Goal: Task Accomplishment & Management: Manage account settings

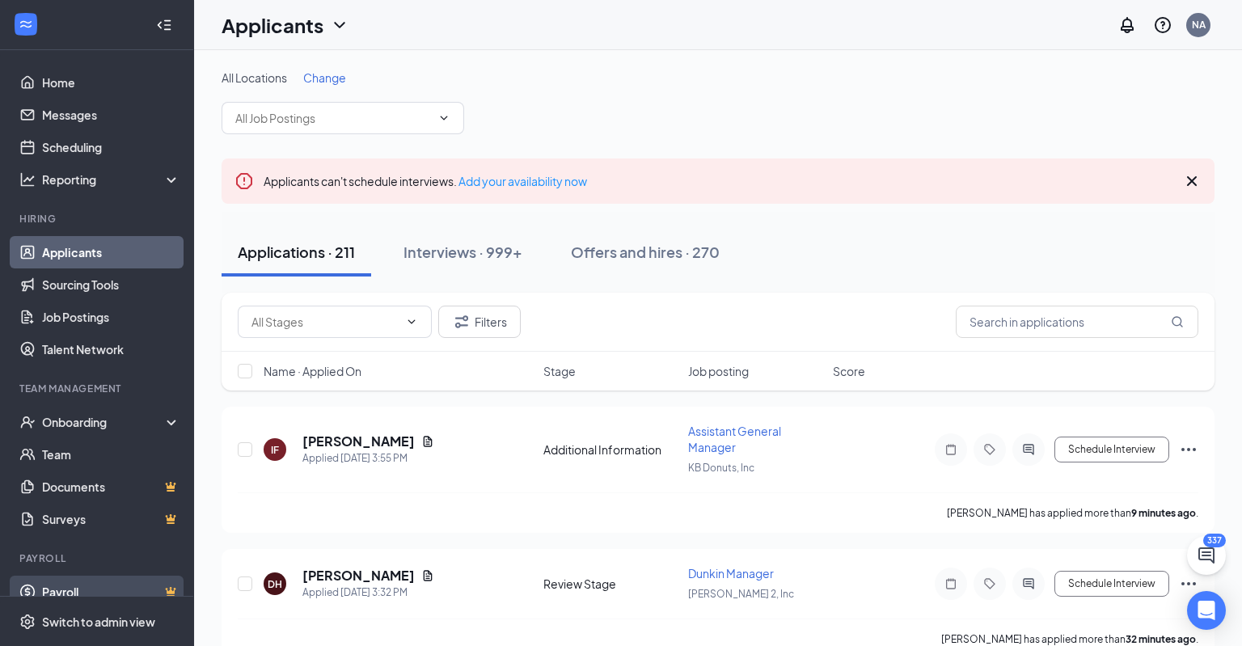
scroll to position [19, 0]
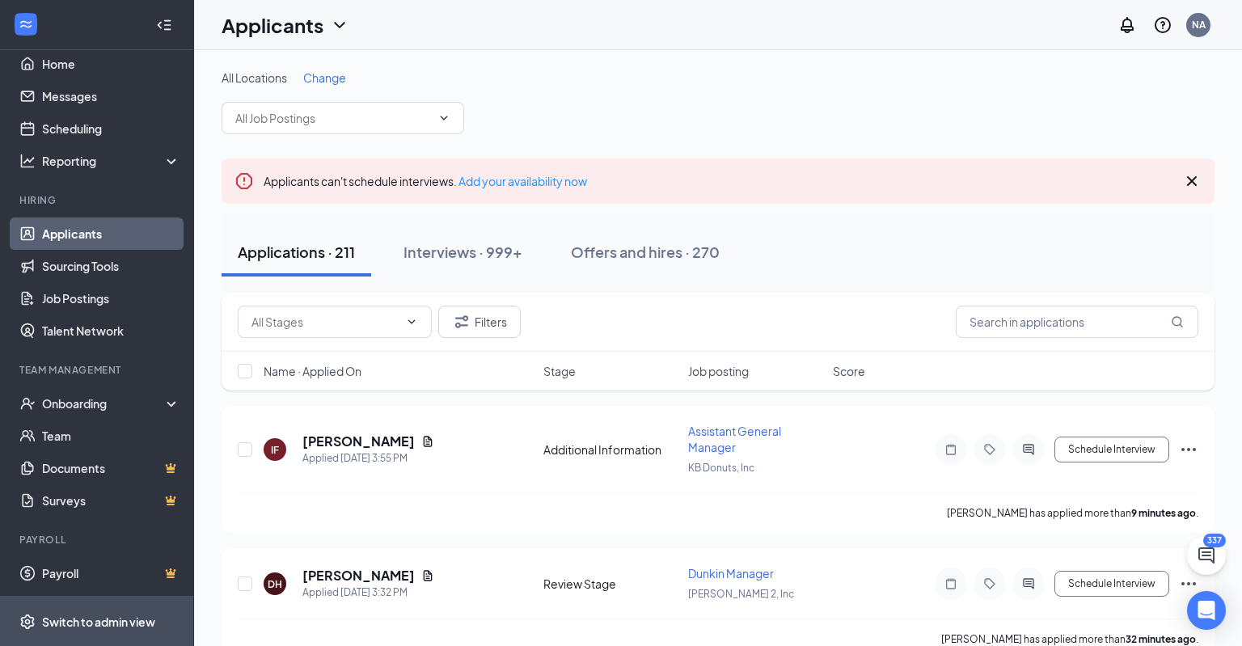
click at [118, 615] on div "Switch to admin view" at bounding box center [98, 622] width 113 height 16
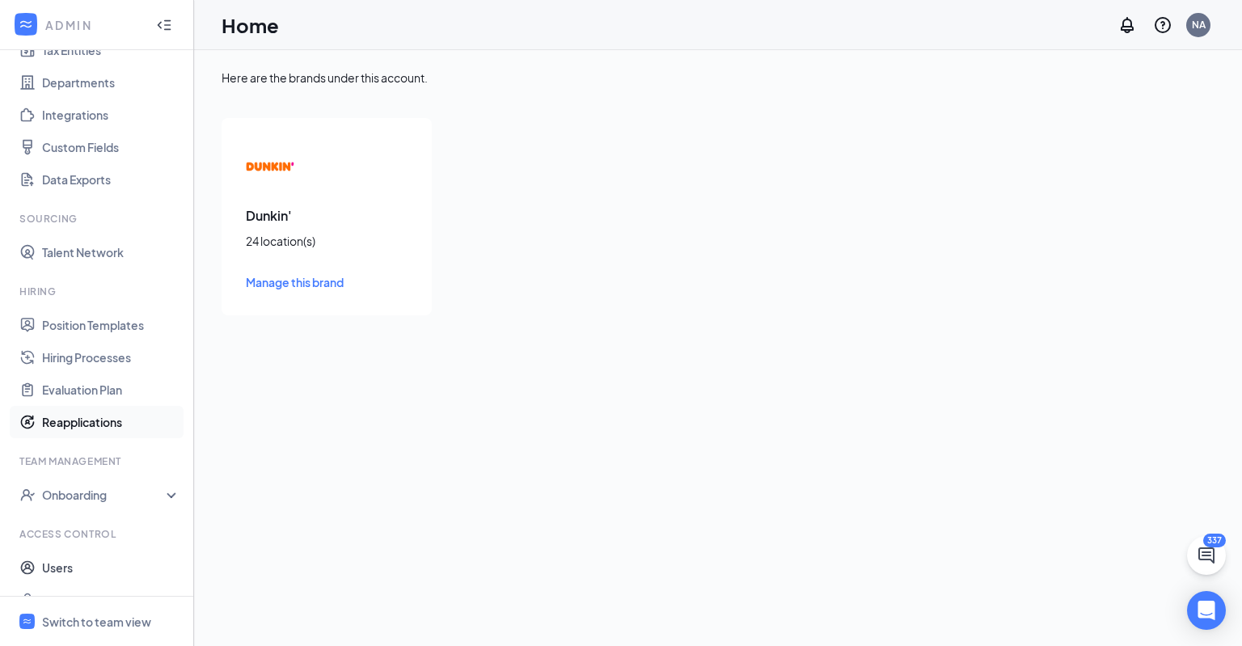
scroll to position [164, 0]
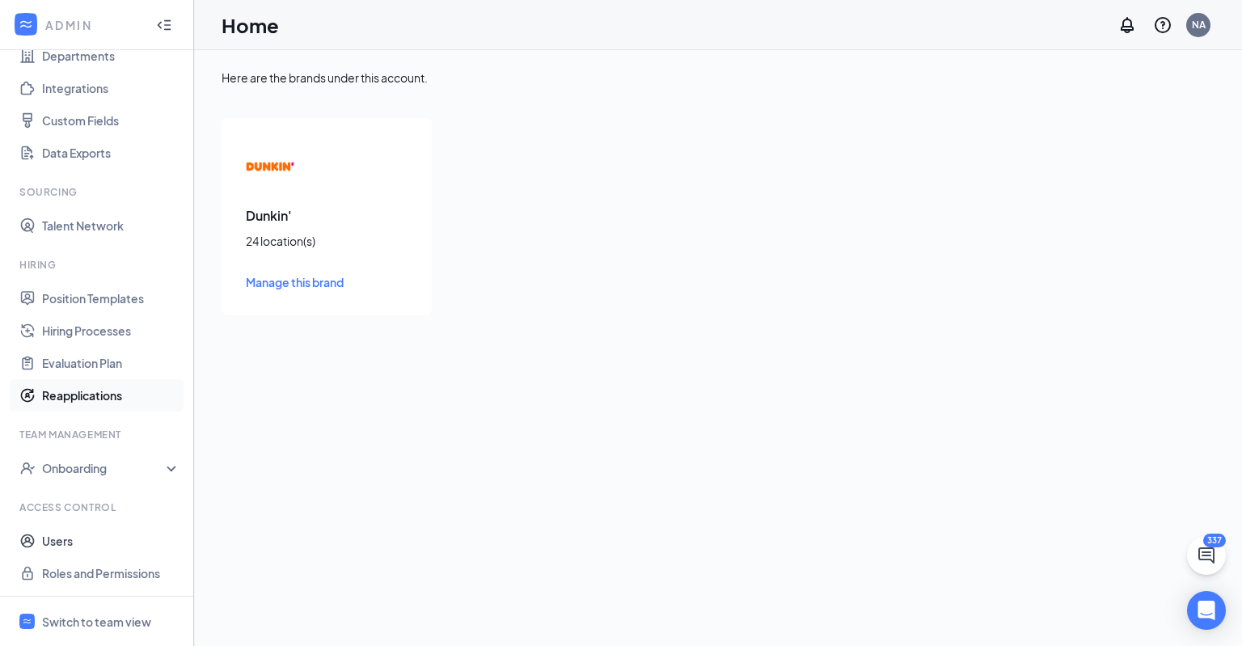
click at [83, 539] on link "Users" at bounding box center [111, 541] width 138 height 32
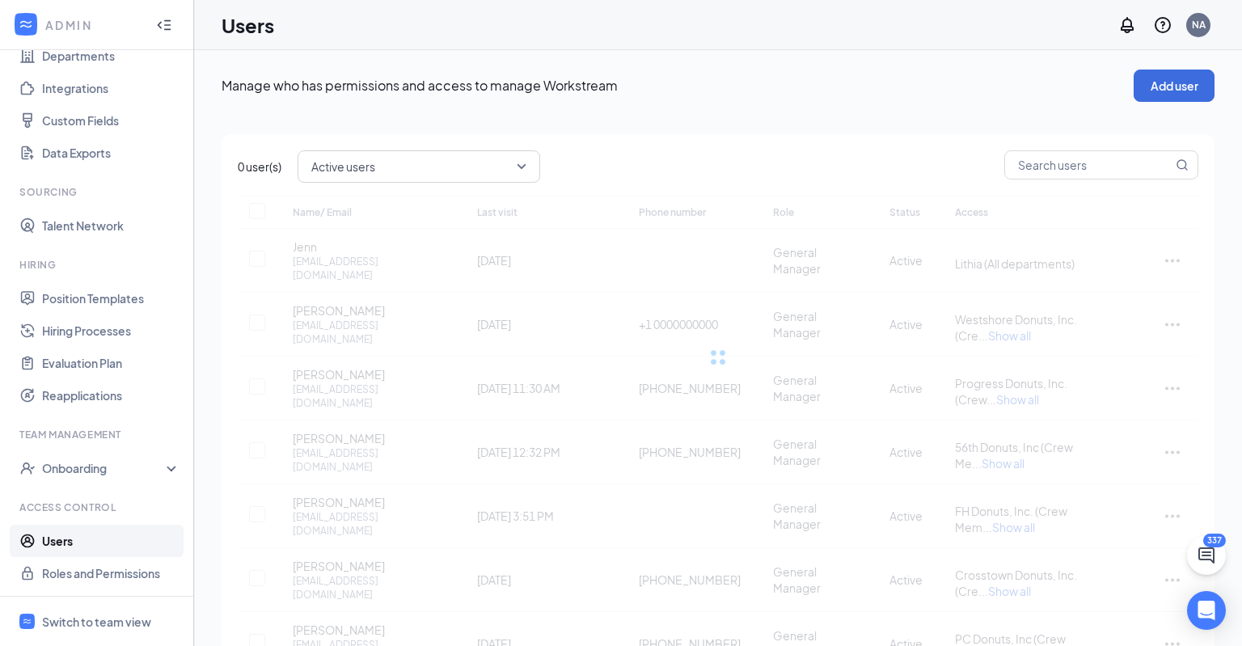
checkbox input "false"
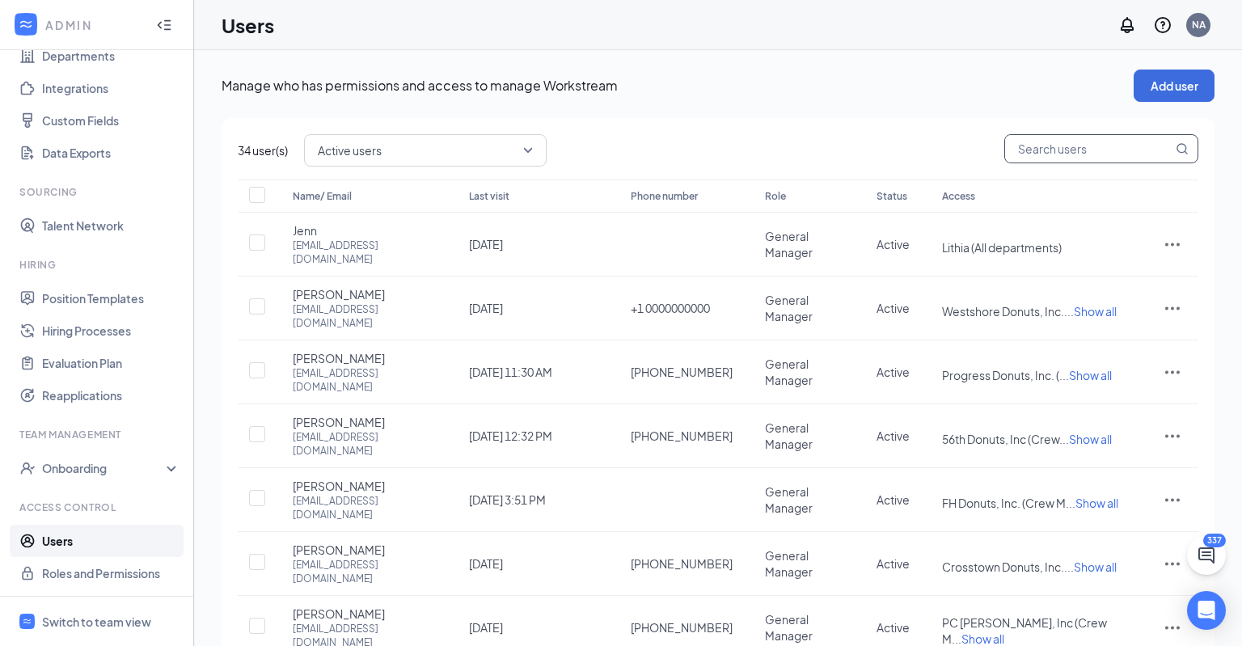
click at [1098, 145] on input "text" at bounding box center [1088, 148] width 167 height 27
type input "we"
checkbox input "true"
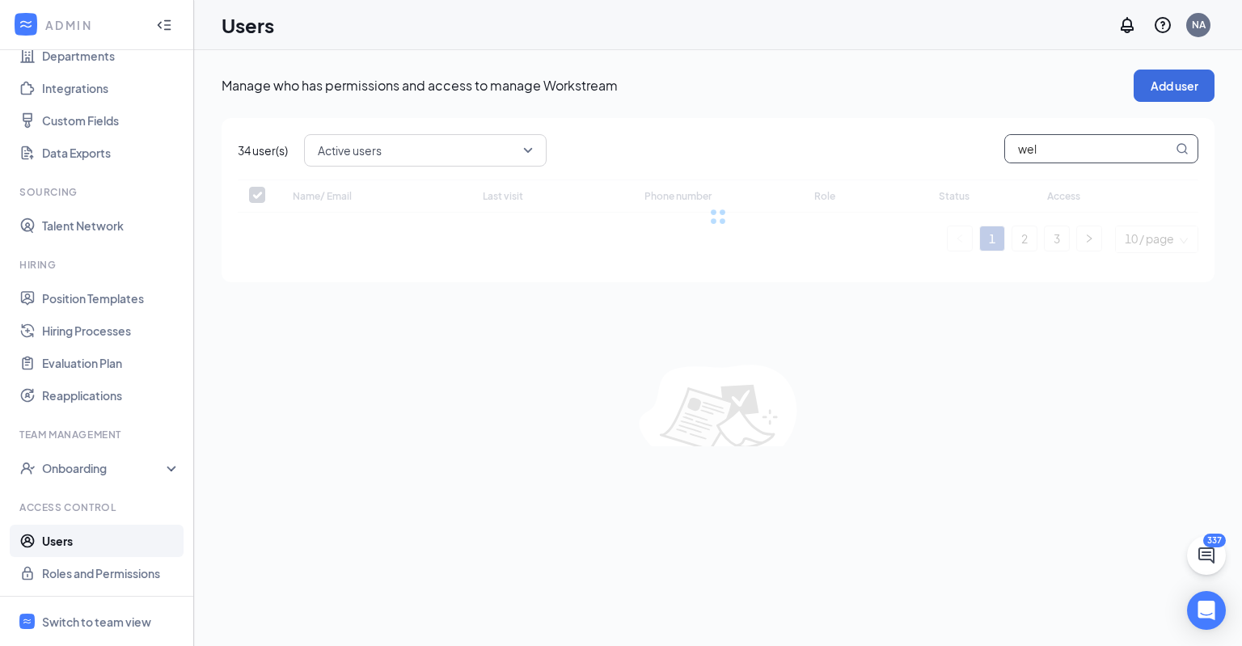
type input "well"
checkbox input "true"
type input "w"
click at [630, 131] on div "34 user(s) Active users Name/ Email Last visit Phone number Role Status Access …" at bounding box center [717, 173] width 993 height 111
click at [386, 158] on span "Active users" at bounding box center [418, 150] width 200 height 24
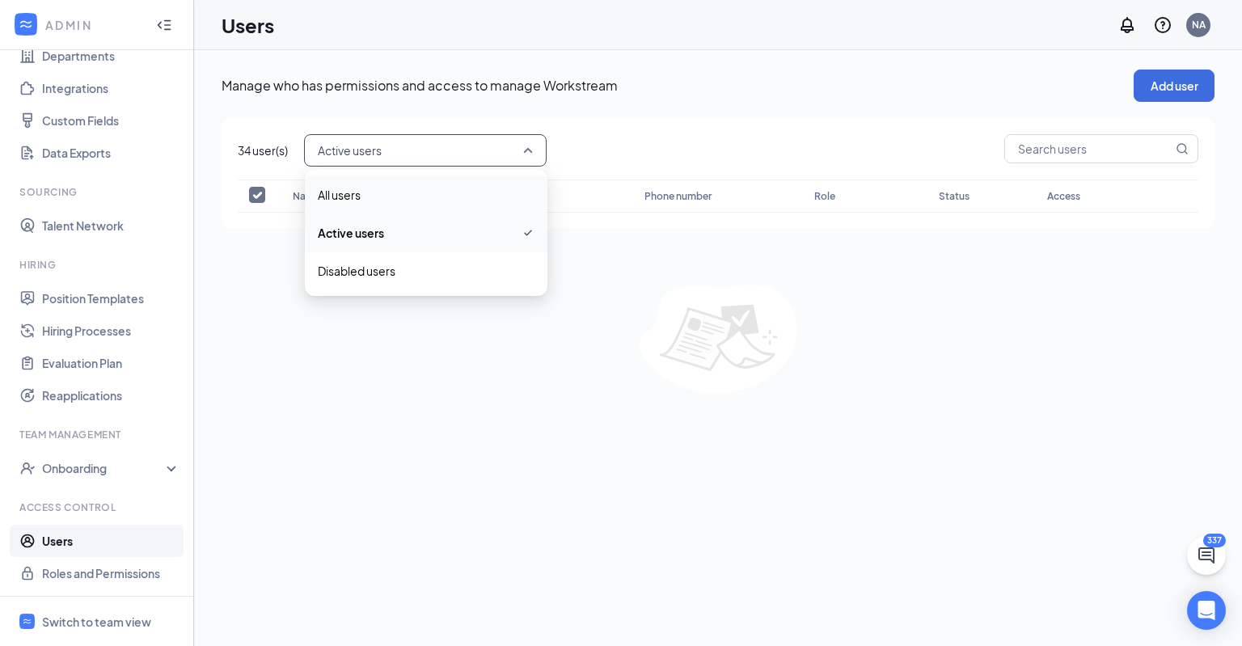
click at [407, 198] on span "All users" at bounding box center [426, 195] width 217 height 18
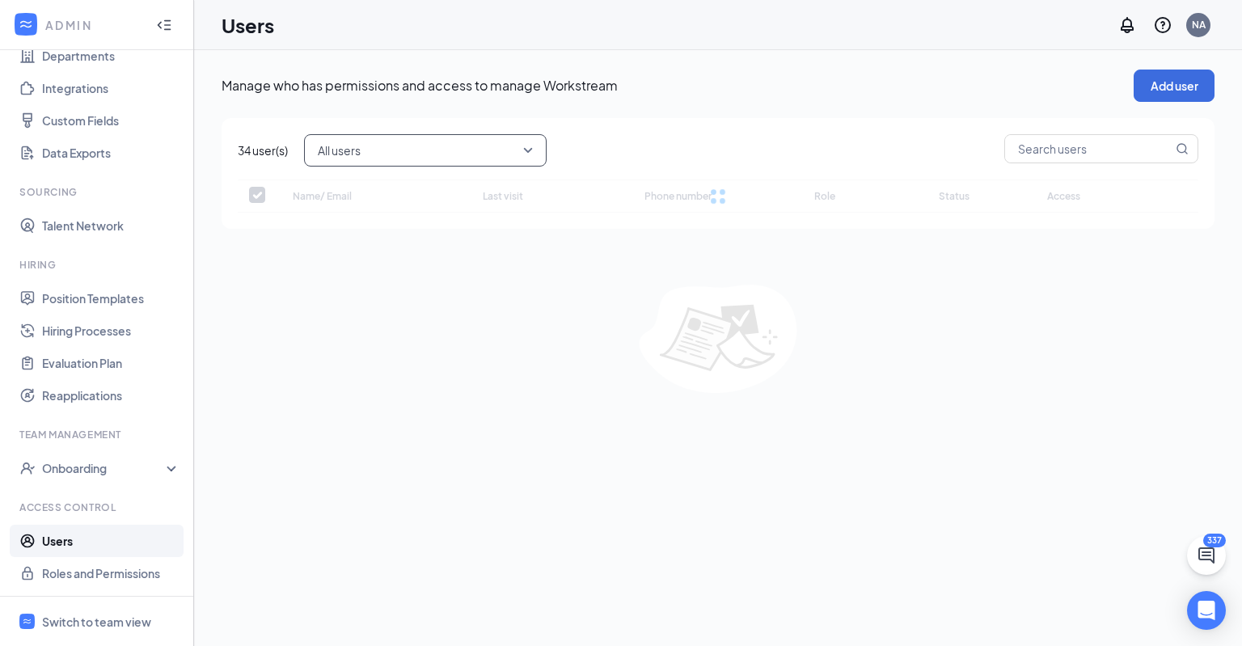
checkbox input "false"
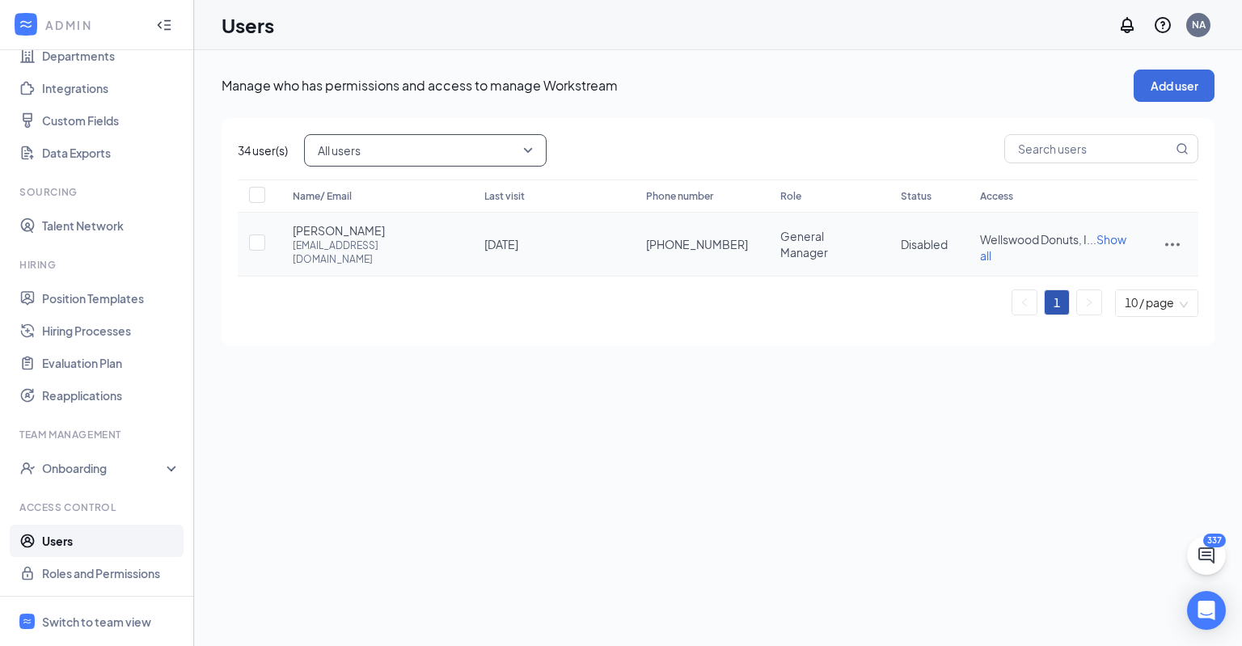
click at [395, 251] on div "[EMAIL_ADDRESS][DOMAIN_NAME]" at bounding box center [372, 251] width 159 height 27
click at [1166, 243] on icon "ActionsIcon" at bounding box center [1172, 244] width 15 height 3
click at [1091, 270] on span "Edit user" at bounding box center [1092, 275] width 46 height 15
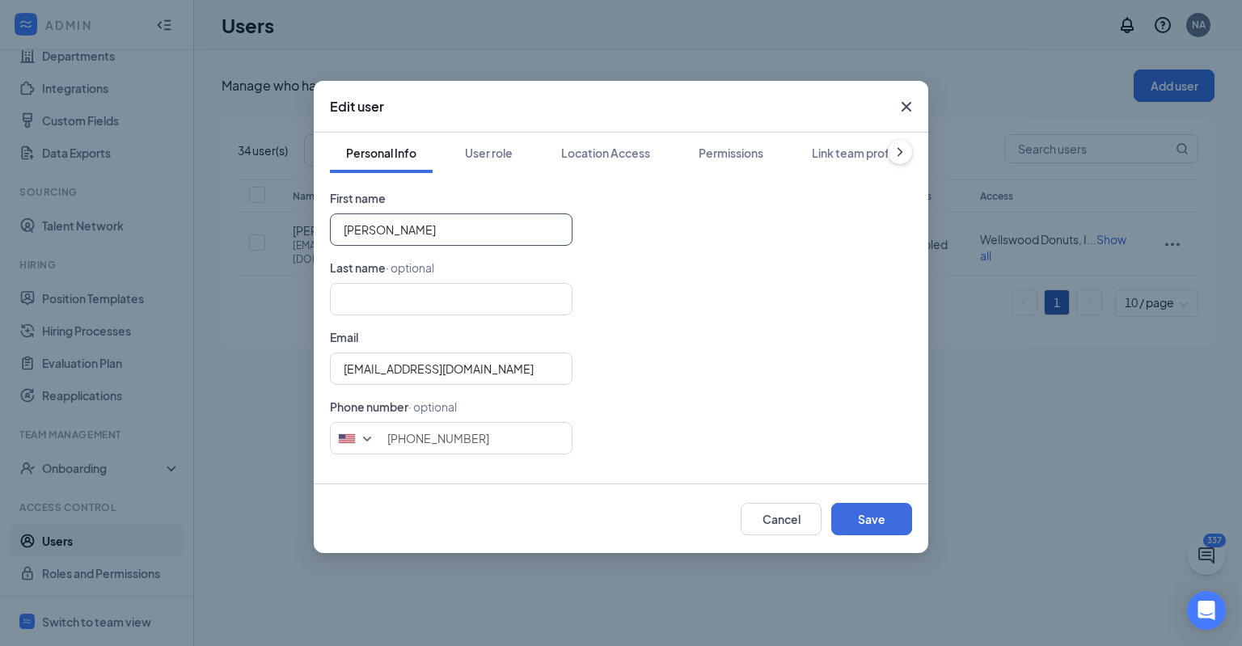
click at [422, 234] on input "[PERSON_NAME]" at bounding box center [451, 229] width 243 height 32
type input "[PERSON_NAME]"
click at [495, 150] on div "User role" at bounding box center [489, 153] width 48 height 16
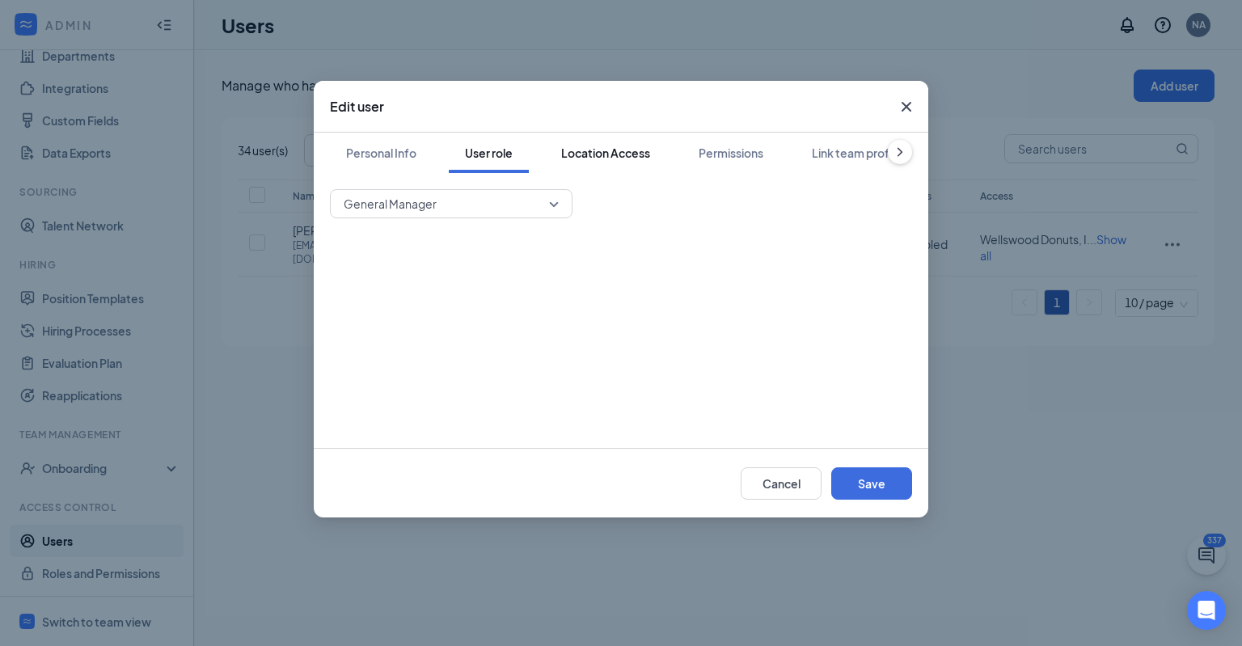
click at [567, 156] on div "Location Access" at bounding box center [605, 153] width 89 height 16
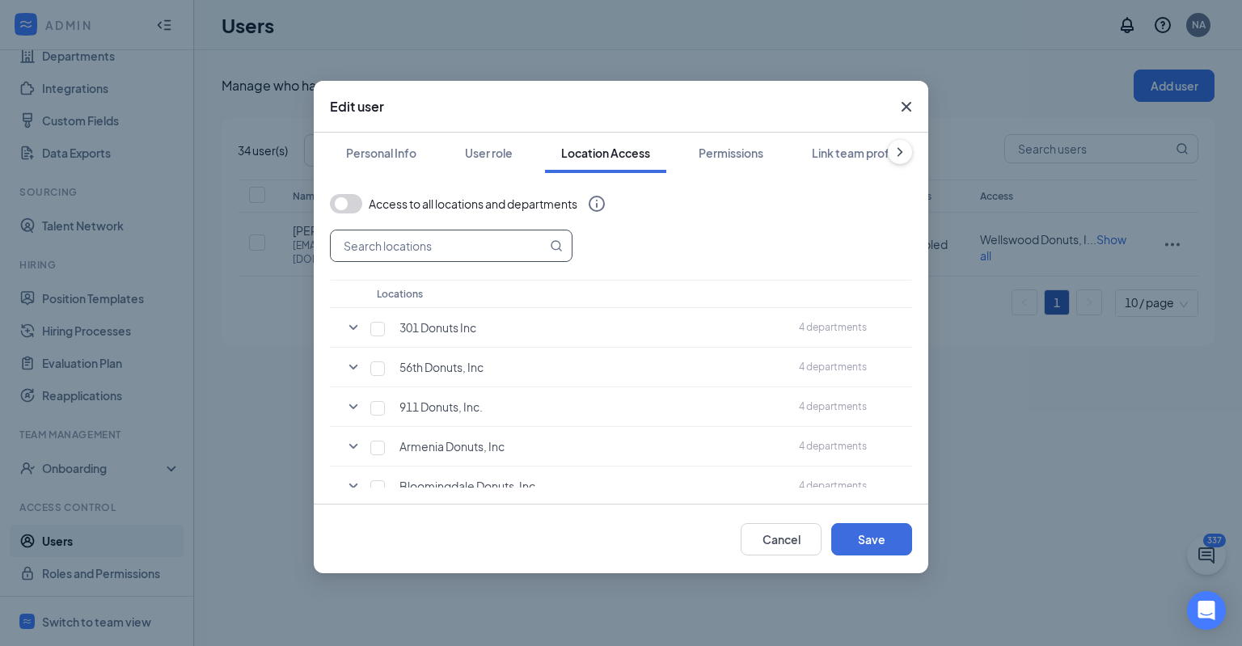
click at [512, 241] on input "text" at bounding box center [439, 245] width 216 height 31
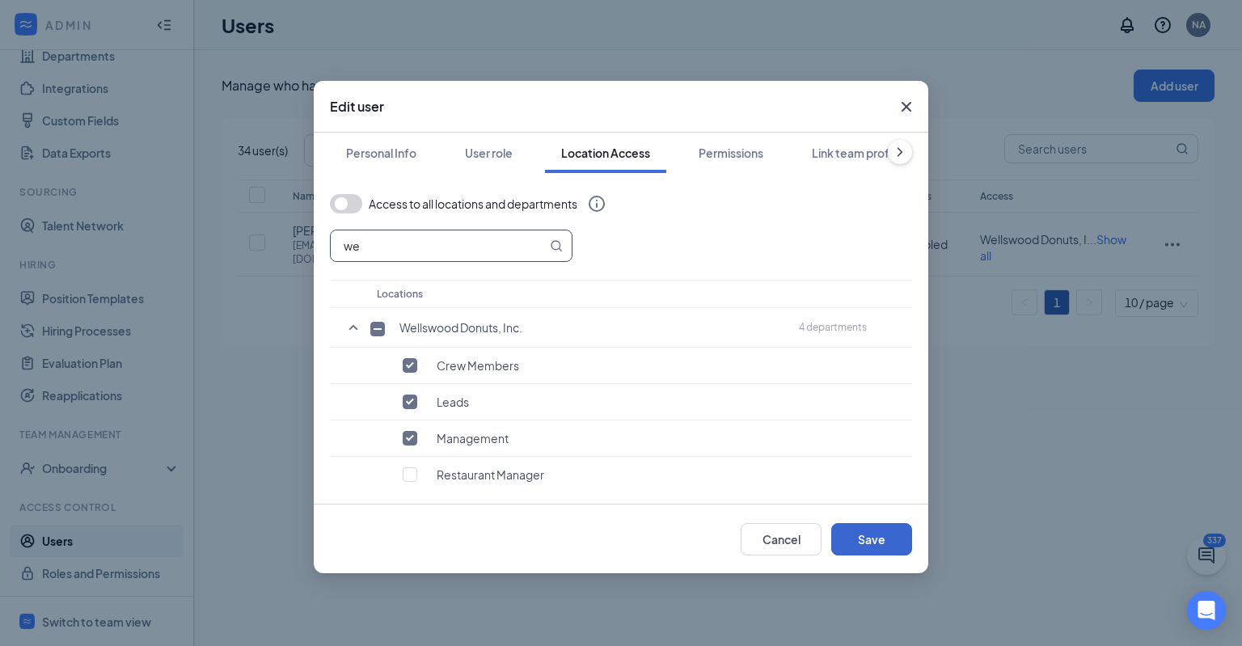
type input "we"
click at [883, 549] on button "Save" at bounding box center [871, 539] width 81 height 32
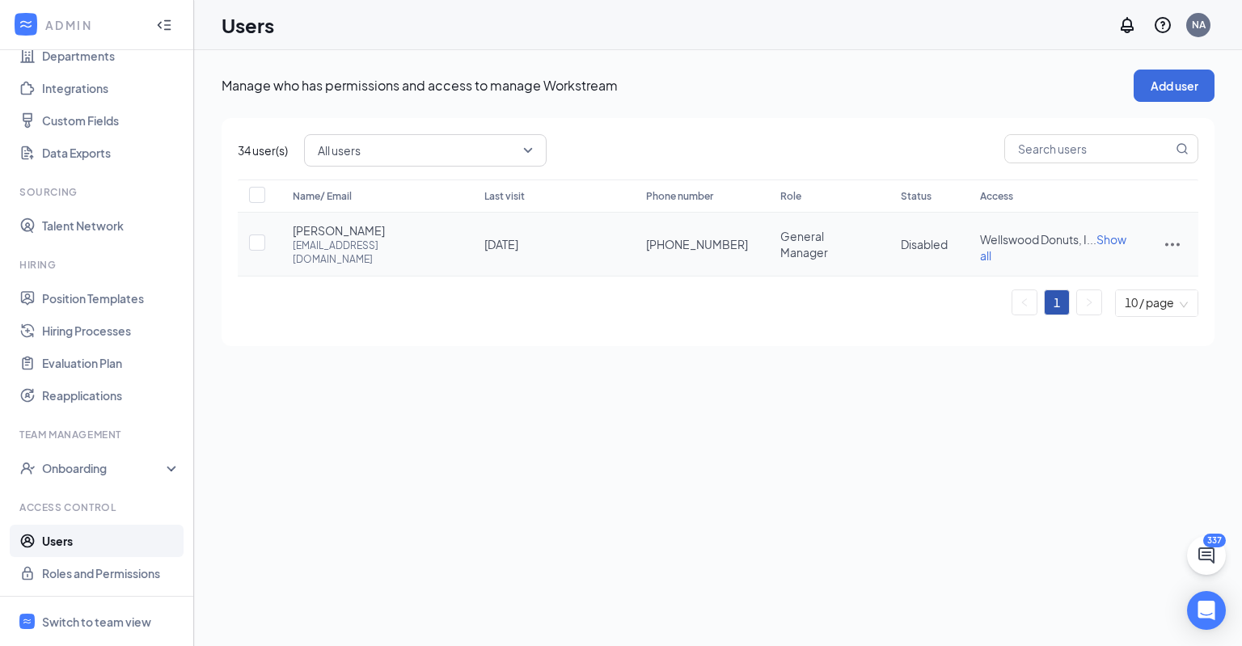
click at [1159, 238] on td at bounding box center [1172, 245] width 52 height 64
click at [1166, 243] on icon "ActionsIcon" at bounding box center [1172, 244] width 15 height 3
click at [1107, 348] on span "Restore" at bounding box center [1090, 350] width 43 height 15
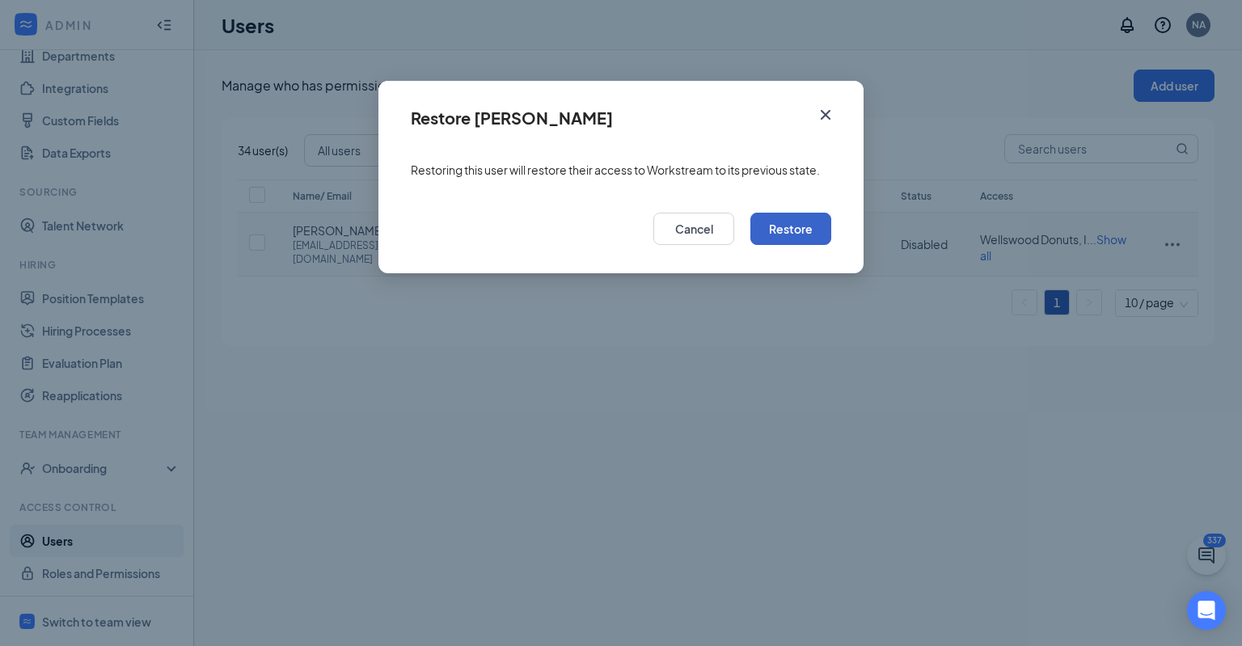
click at [819, 218] on button "Restore" at bounding box center [790, 229] width 81 height 32
